Goal: Task Accomplishment & Management: Manage account settings

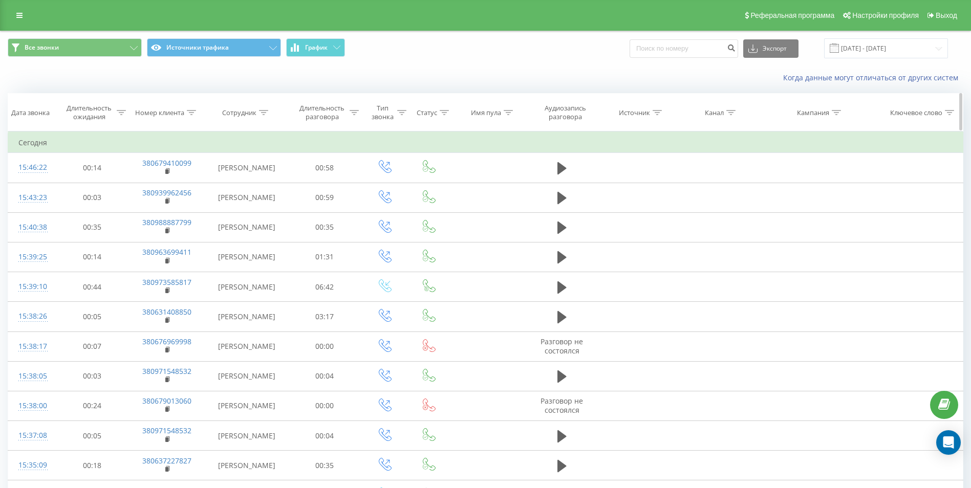
click at [264, 115] on div at bounding box center [263, 113] width 9 height 9
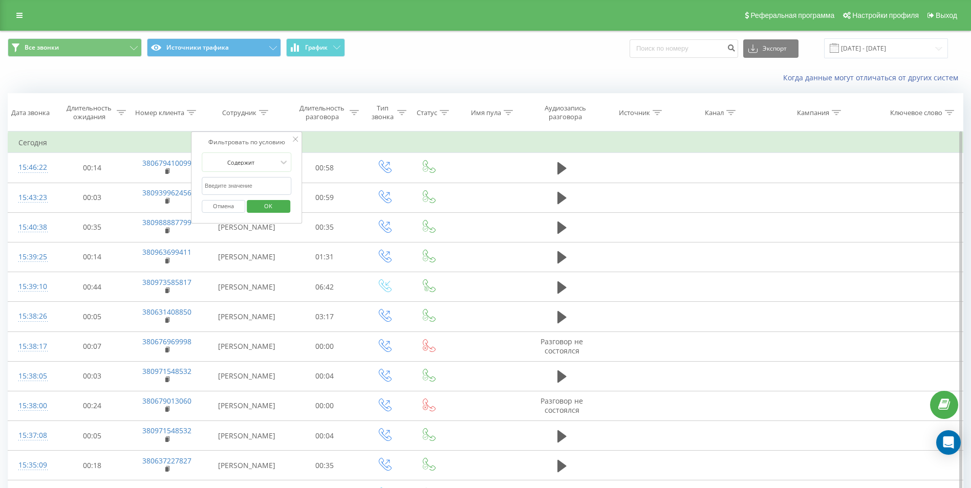
click at [261, 185] on input "text" at bounding box center [247, 186] width 90 height 18
type input "Гончарова"
click at [272, 204] on span "OK" at bounding box center [268, 206] width 29 height 16
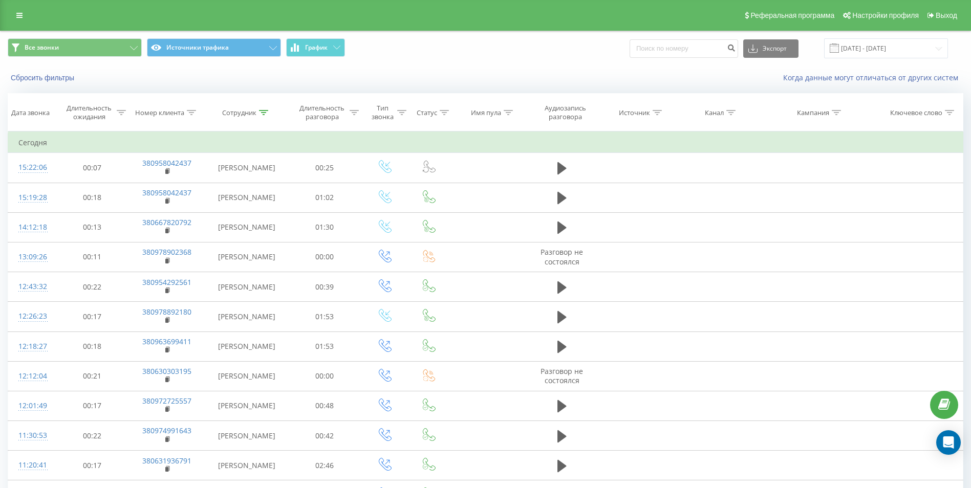
click at [872, 37] on div "Все звонки Источники трафика График Экспорт .csv .xls .xlsx 20.08.2025 - 20.08.…" at bounding box center [486, 48] width 970 height 34
click at [18, 14] on icon at bounding box center [19, 15] width 6 height 7
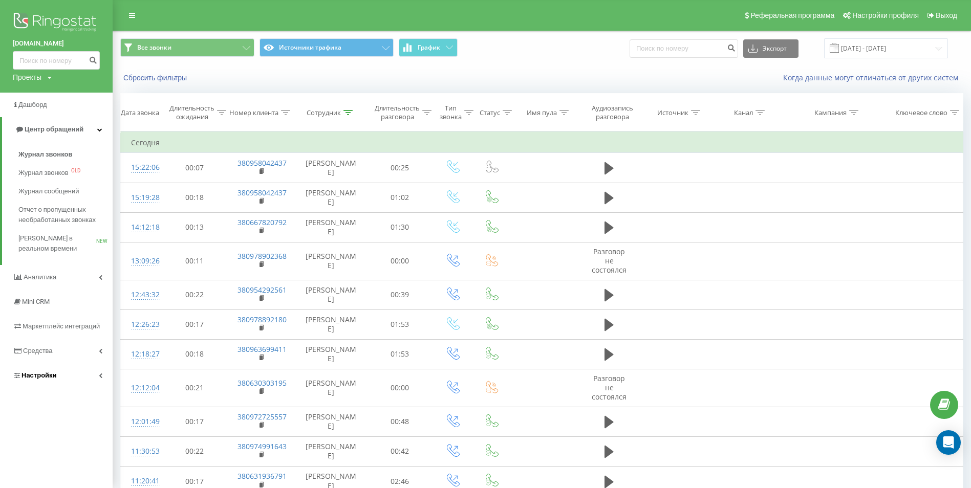
click at [100, 371] on link "Настройки" at bounding box center [56, 375] width 113 height 25
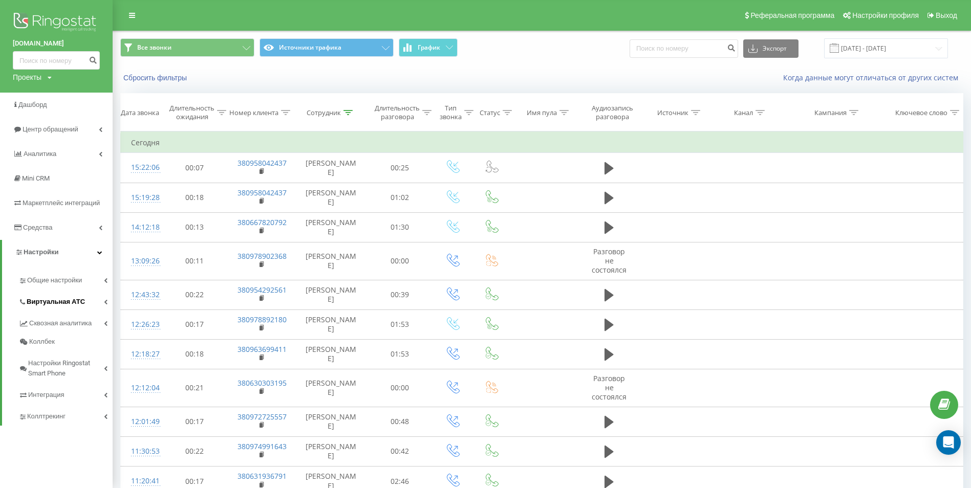
click at [107, 302] on icon at bounding box center [106, 301] width 4 height 5
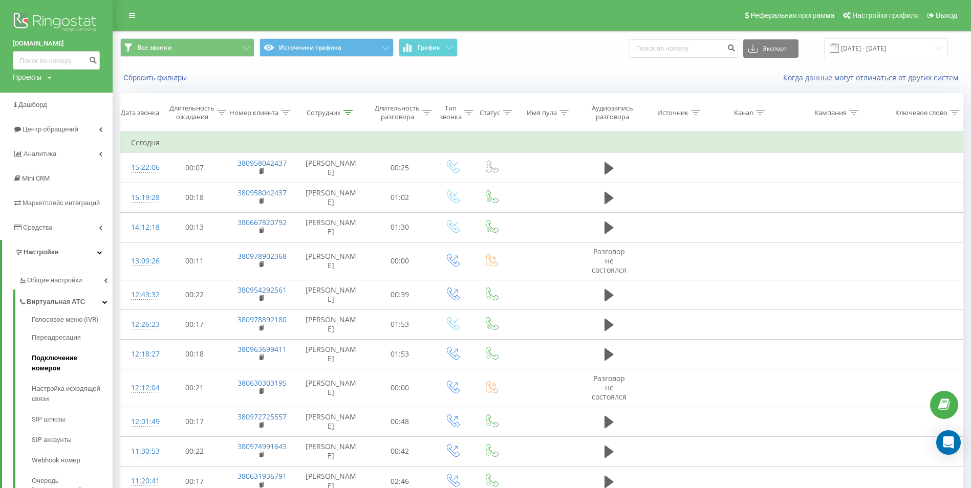
click at [83, 359] on span "Подключение номеров" at bounding box center [70, 363] width 76 height 20
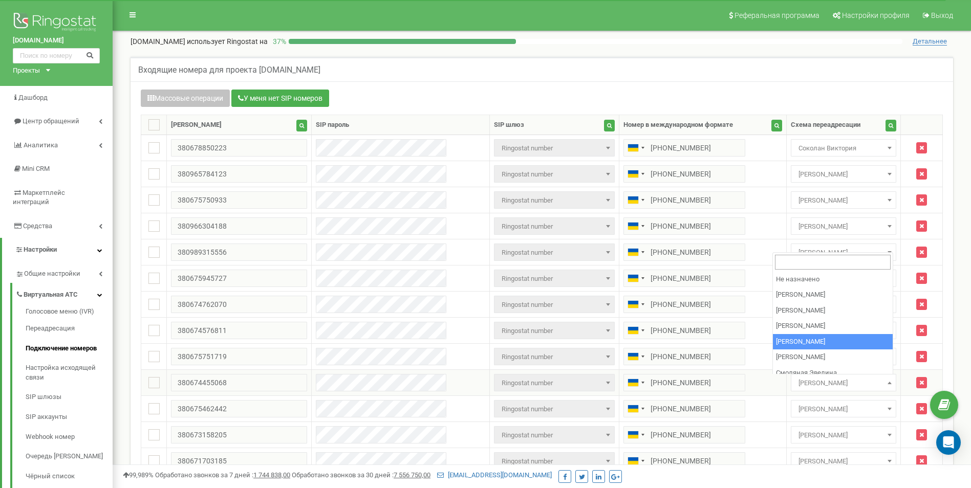
click at [866, 385] on span "[PERSON_NAME]" at bounding box center [844, 383] width 98 height 14
select select "219066"
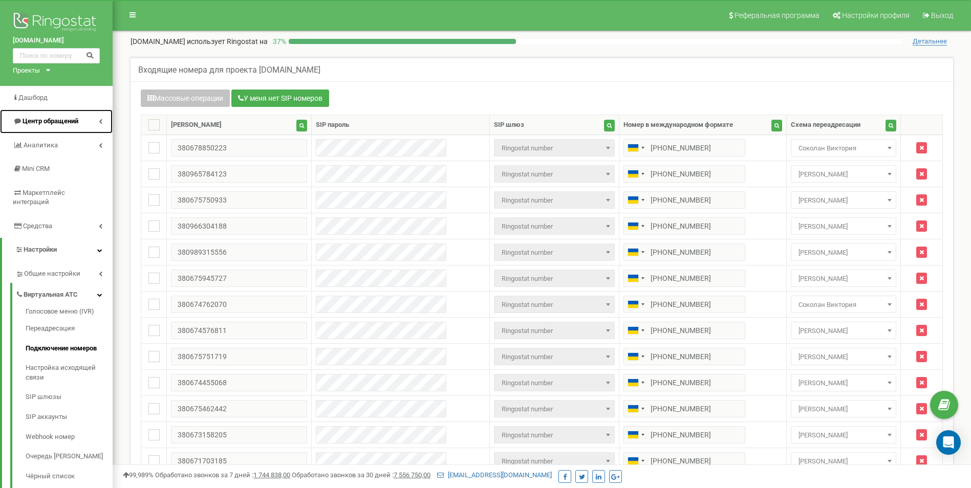
click at [100, 122] on icon at bounding box center [101, 121] width 4 height 5
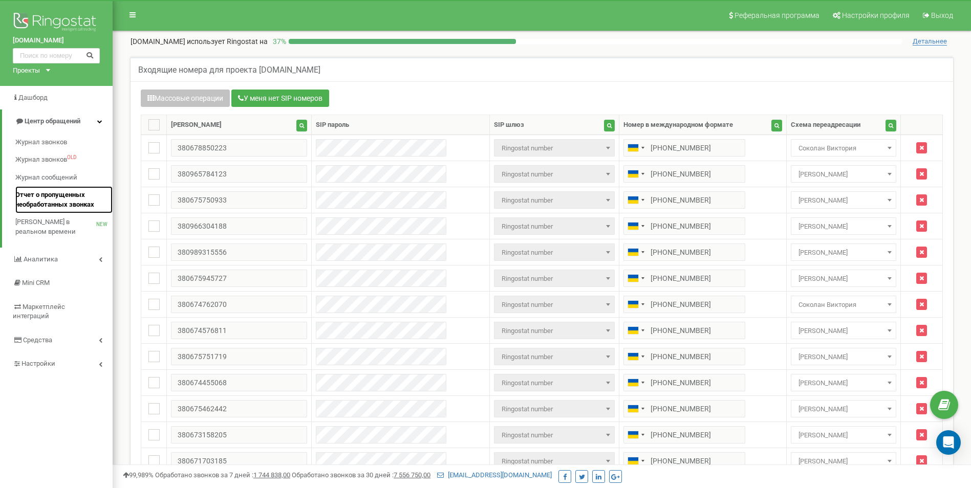
click at [59, 204] on span "Отчет о пропущенных необработанных звонках" at bounding box center [61, 199] width 92 height 19
